Goal: Task Accomplishment & Management: Manage account settings

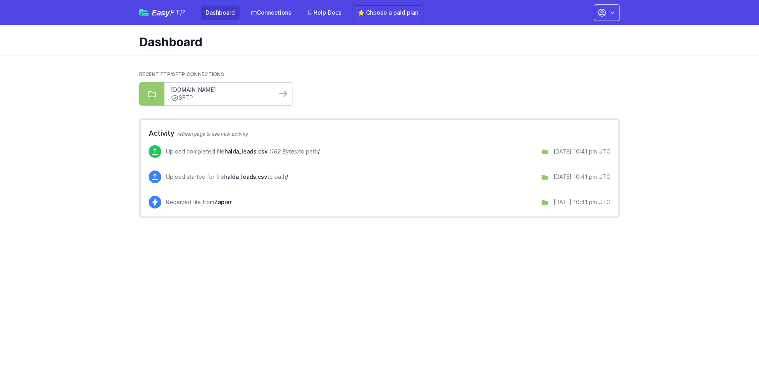
click at [243, 92] on link "[DOMAIN_NAME]" at bounding box center [221, 90] width 100 height 8
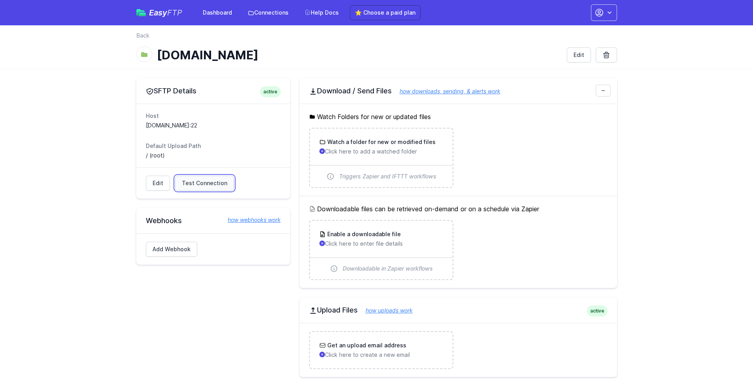
click at [207, 183] on span "Test Connection" at bounding box center [204, 183] width 45 height 8
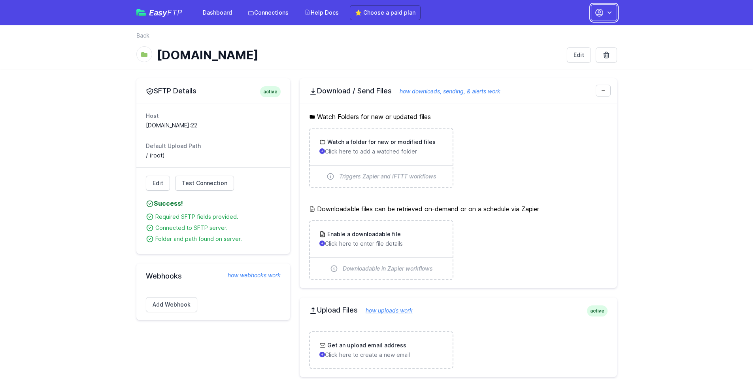
click at [595, 17] on icon "button" at bounding box center [598, 12] width 9 height 9
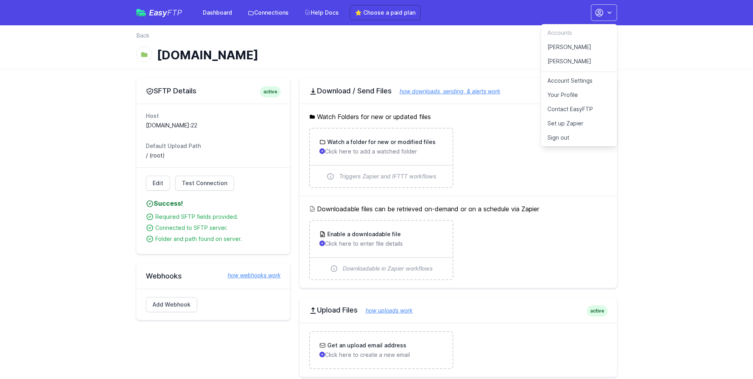
click at [565, 89] on link "Your Profile" at bounding box center [579, 95] width 76 height 14
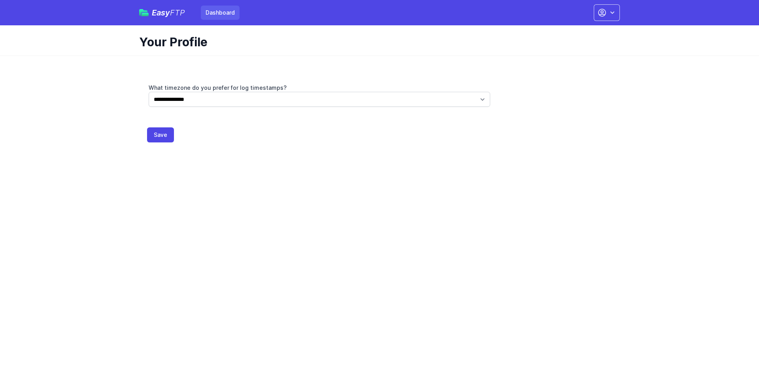
click at [226, 13] on link "Dashboard" at bounding box center [220, 13] width 39 height 14
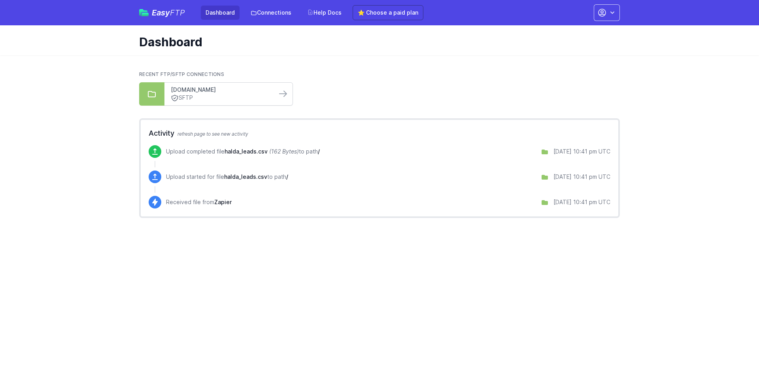
click at [243, 90] on link "[DOMAIN_NAME]" at bounding box center [221, 90] width 100 height 8
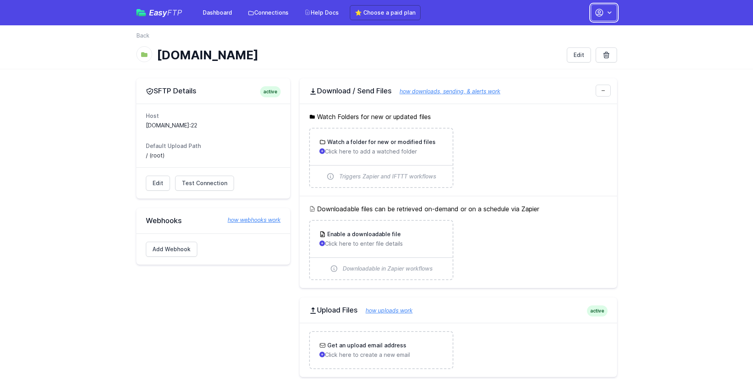
click at [609, 9] on icon "button" at bounding box center [609, 13] width 8 height 8
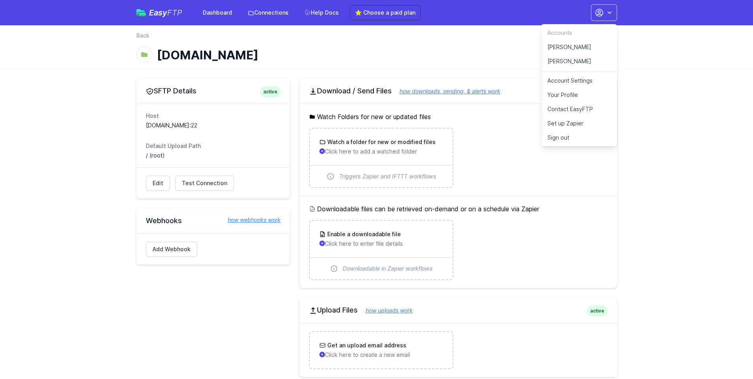
click at [567, 46] on link "[PERSON_NAME]" at bounding box center [579, 47] width 76 height 14
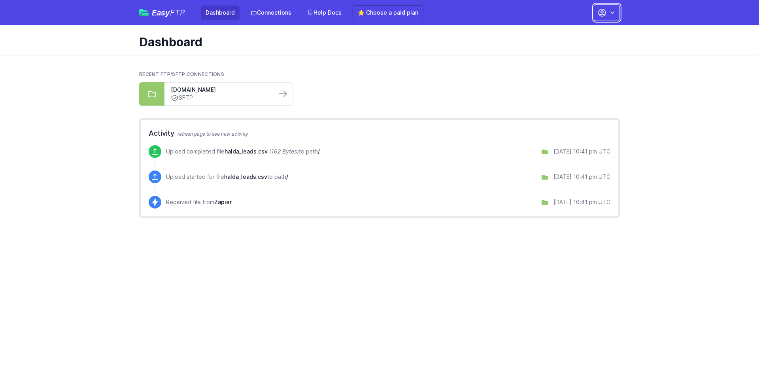
click at [598, 13] on icon "button" at bounding box center [601, 12] width 7 height 7
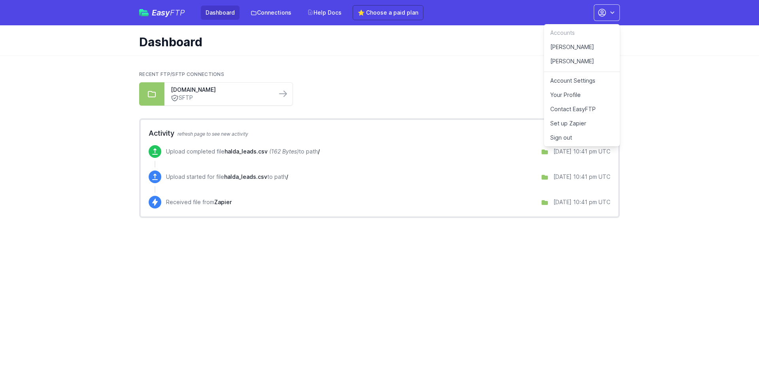
click at [566, 64] on link "[PERSON_NAME]" at bounding box center [582, 63] width 76 height 18
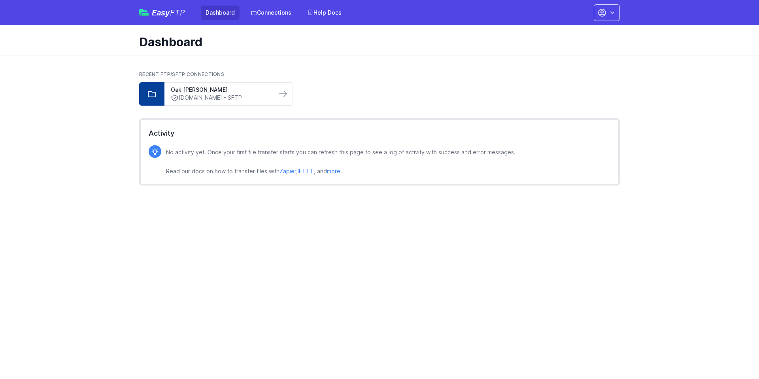
click at [420, 80] on div "Recent FTP/SFTP Connections Oak Knoll sftp.finalsite.dev - SFTP" at bounding box center [379, 88] width 481 height 34
click at [233, 91] on link "Oak [PERSON_NAME]" at bounding box center [221, 90] width 100 height 8
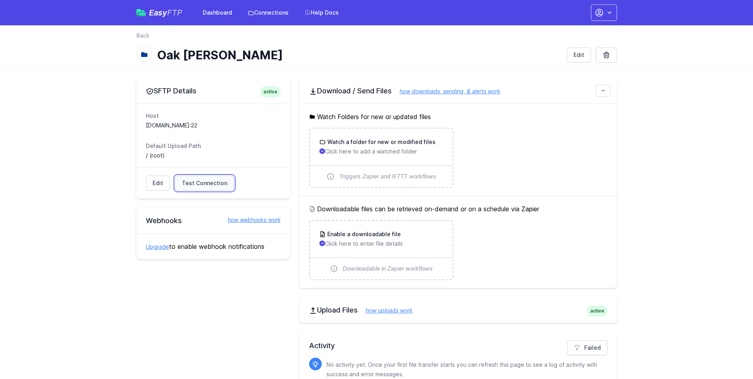
click at [210, 181] on span "Test Connection" at bounding box center [204, 183] width 45 height 8
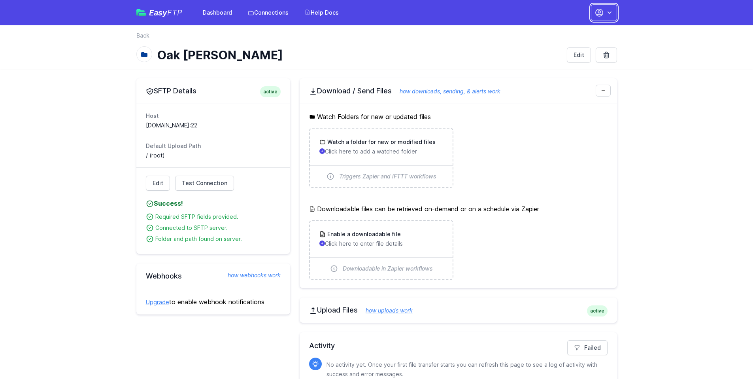
click at [607, 8] on button "button" at bounding box center [604, 12] width 26 height 17
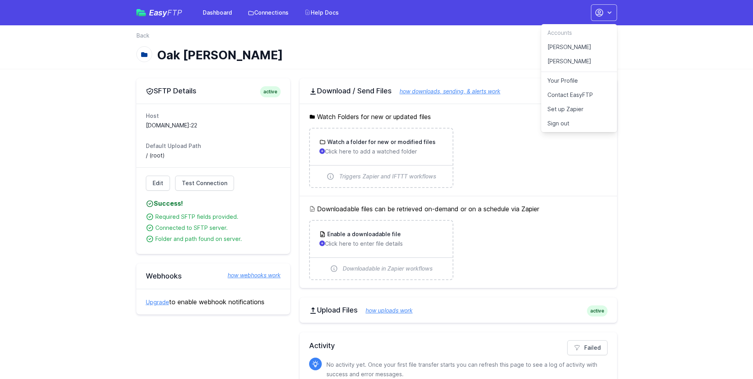
click at [569, 47] on link "[PERSON_NAME]" at bounding box center [579, 47] width 76 height 14
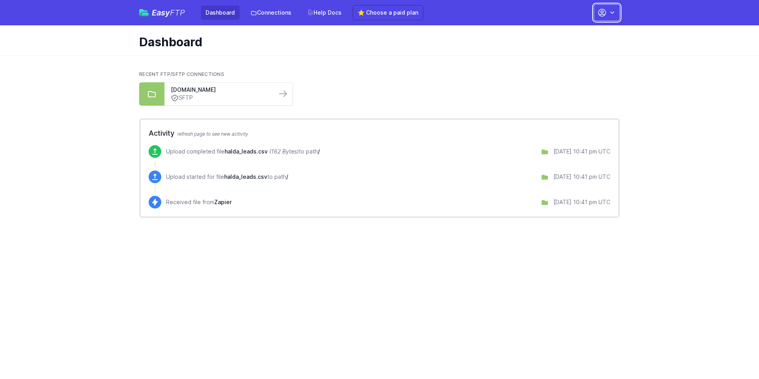
click at [619, 11] on button "button" at bounding box center [607, 12] width 26 height 17
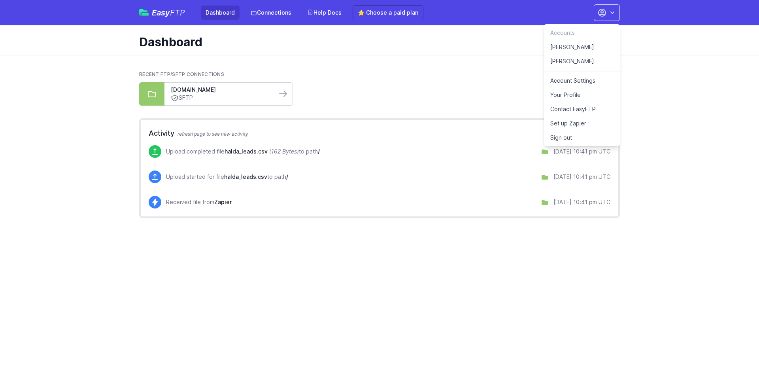
click at [262, 98] on link "SFTP" at bounding box center [221, 98] width 100 height 8
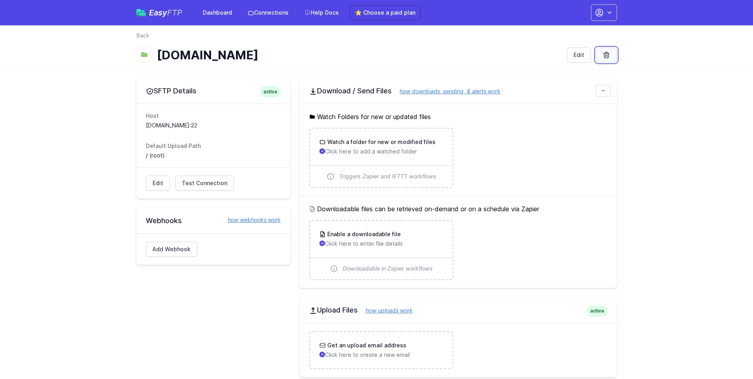
click at [607, 53] on icon at bounding box center [606, 55] width 8 height 8
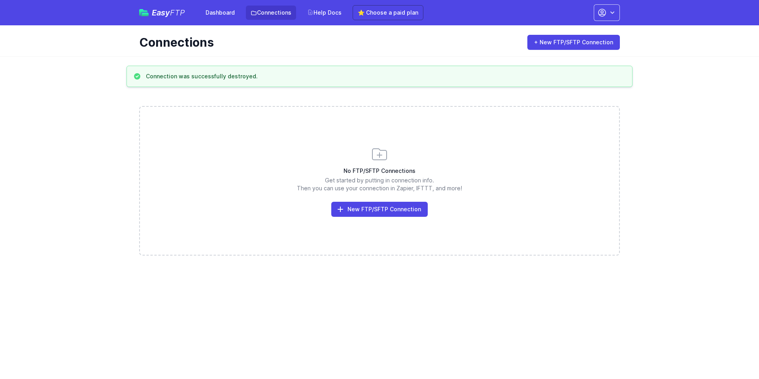
click at [422, 49] on div "Connections + New FTP/SFTP Connection" at bounding box center [379, 42] width 481 height 15
click at [607, 15] on button "button" at bounding box center [607, 12] width 26 height 17
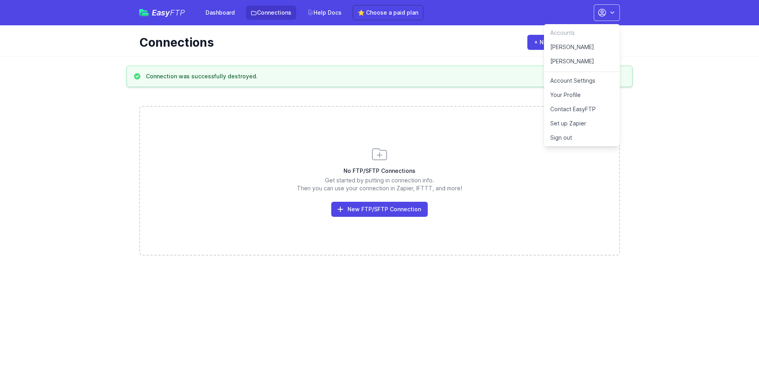
click at [566, 60] on link "[PERSON_NAME]" at bounding box center [582, 63] width 76 height 18
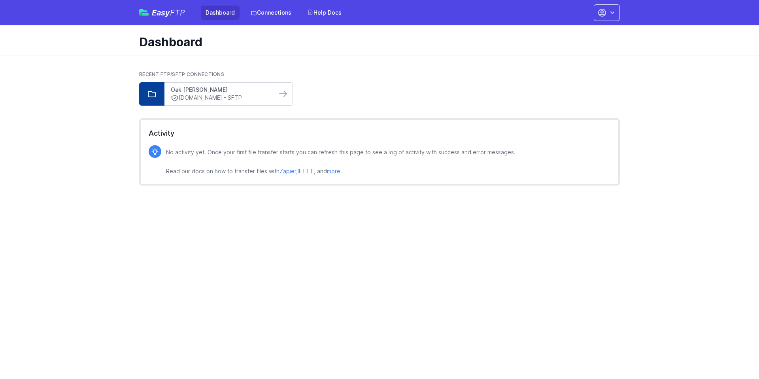
click at [252, 93] on link "Oak Knoll" at bounding box center [221, 90] width 100 height 8
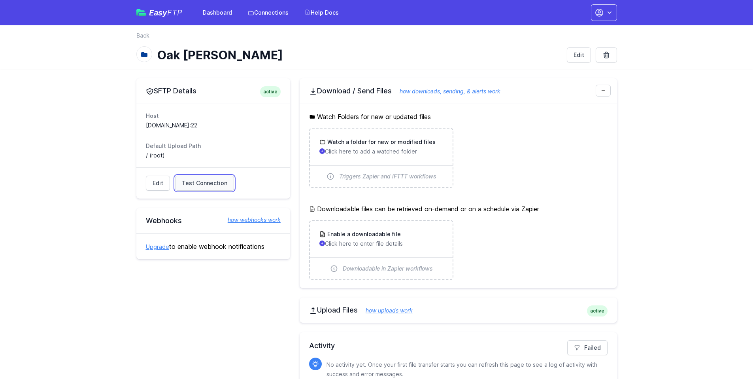
click at [209, 185] on span "Test Connection" at bounding box center [204, 183] width 45 height 8
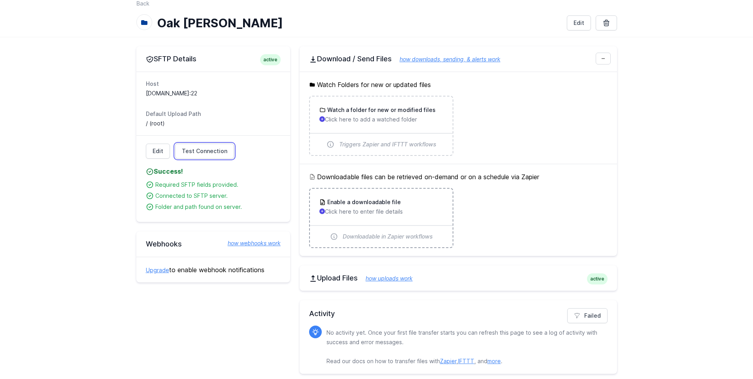
scroll to position [36, 0]
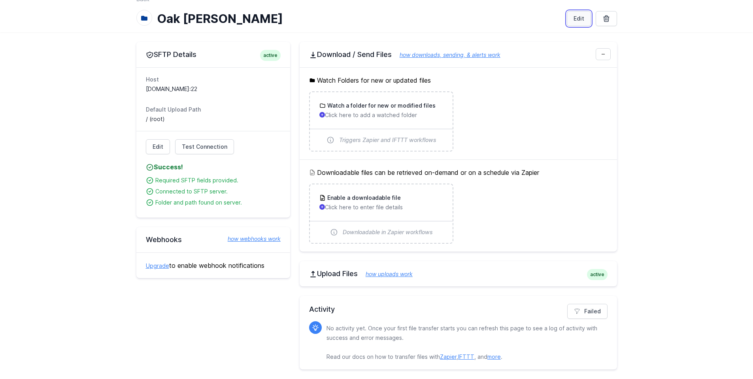
click at [568, 17] on link "Edit" at bounding box center [579, 18] width 24 height 15
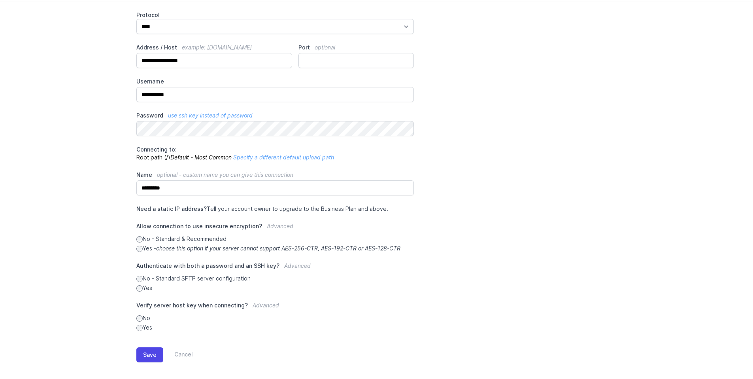
scroll to position [72, 0]
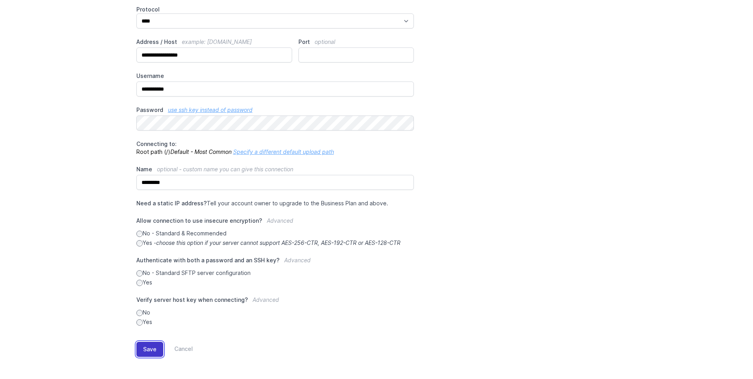
click at [150, 354] on button "Save" at bounding box center [149, 348] width 27 height 15
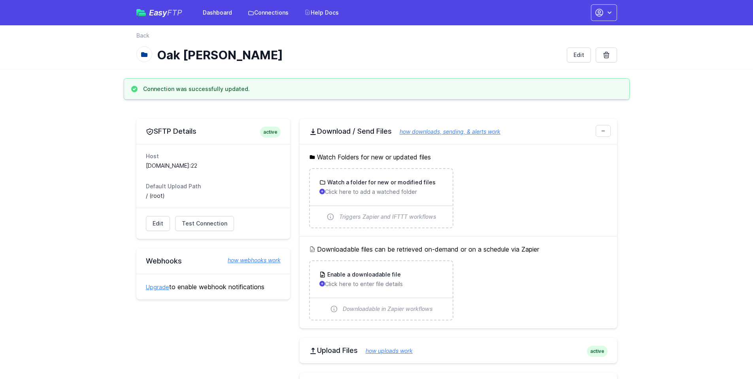
click at [90, 226] on main "Connection was successfully updated. SFTP Details active Host [DOMAIN_NAME]:22 …" at bounding box center [376, 266] width 753 height 377
click at [205, 223] on span "Test Connection" at bounding box center [204, 223] width 45 height 8
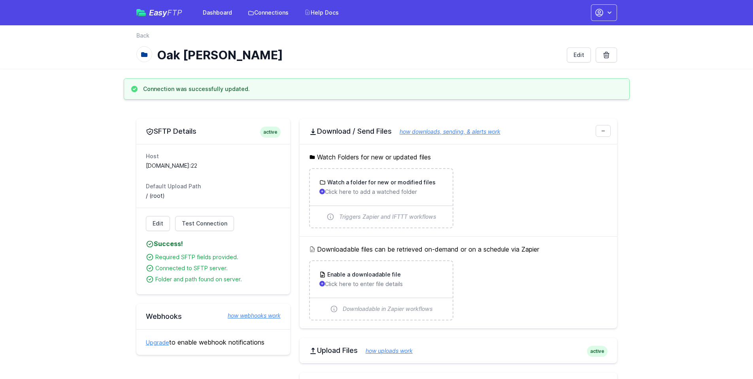
click at [62, 228] on main "Connection was successfully updated. SFTP Details active Host [DOMAIN_NAME]:22 …" at bounding box center [376, 266] width 753 height 377
